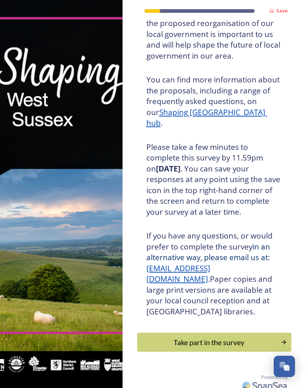
scroll to position [77, 0]
click at [243, 337] on div "Take part in the survey" at bounding box center [209, 342] width 136 height 11
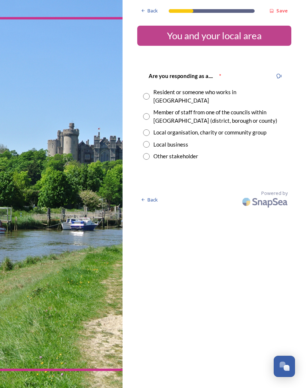
click at [148, 93] on input "radio" at bounding box center [146, 96] width 7 height 7
radio input "true"
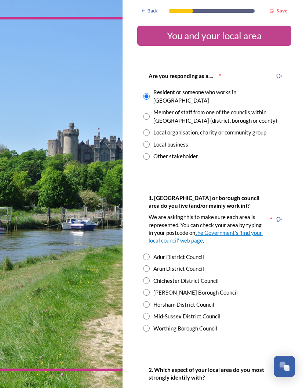
click at [148, 325] on input "radio" at bounding box center [146, 328] width 7 height 7
radio input "true"
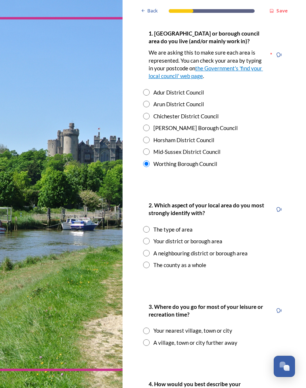
scroll to position [168, 0]
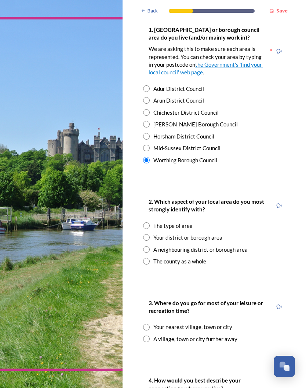
click at [145, 222] on input "radio" at bounding box center [146, 225] width 7 height 7
radio input "true"
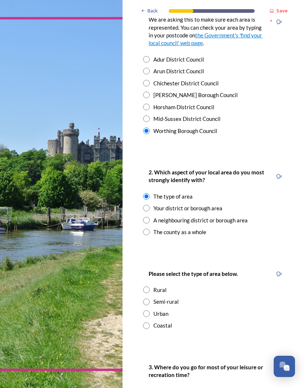
scroll to position [197, 0]
click at [148, 323] on input "radio" at bounding box center [146, 326] width 7 height 7
radio input "true"
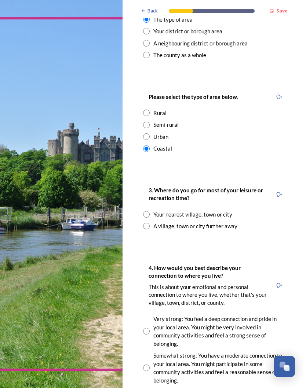
scroll to position [374, 0]
click at [148, 211] on input "radio" at bounding box center [146, 214] width 7 height 7
radio input "true"
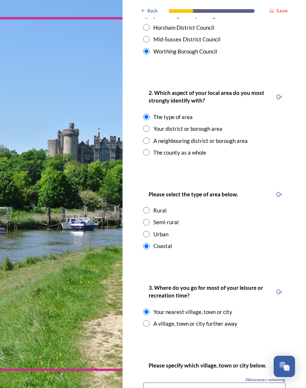
scroll to position [277, 0]
click at [146, 125] on input "radio" at bounding box center [146, 128] width 7 height 7
radio input "true"
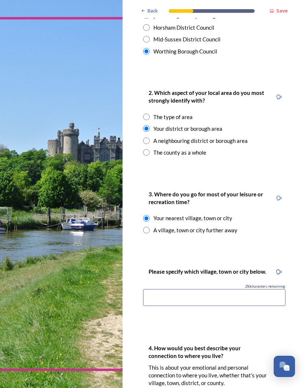
click at [183, 289] on input at bounding box center [214, 297] width 142 height 17
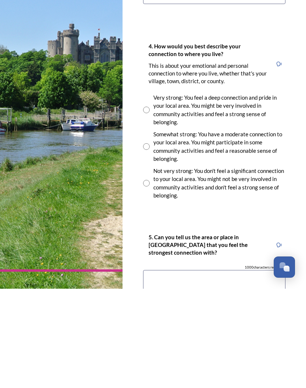
scroll to position [480, 0]
type input "Worthing"
click at [147, 279] on input "radio" at bounding box center [146, 282] width 7 height 7
radio input "true"
